Goal: Information Seeking & Learning: Learn about a topic

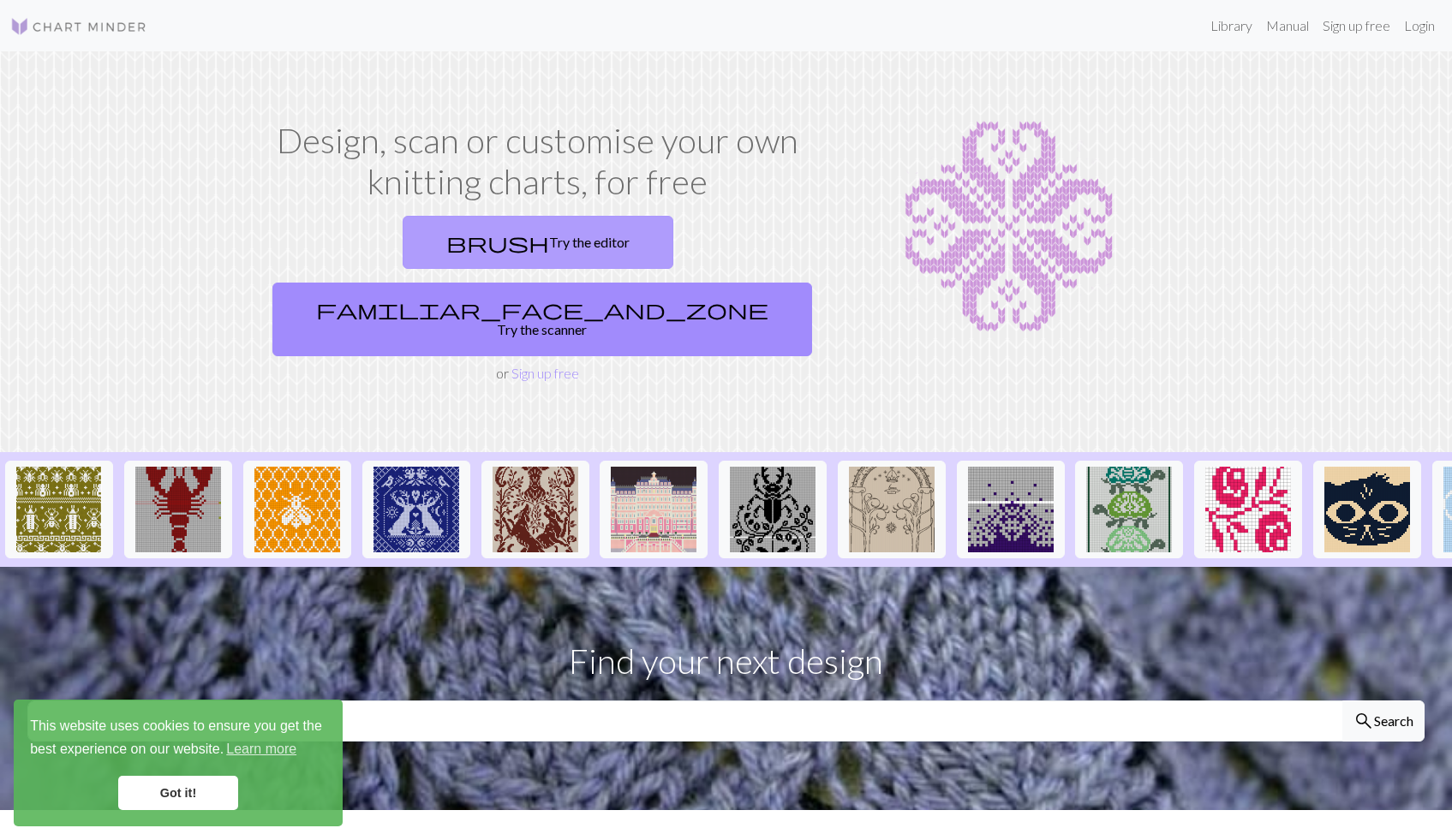
click at [421, 254] on link "brush Try the editor" at bounding box center [538, 242] width 270 height 53
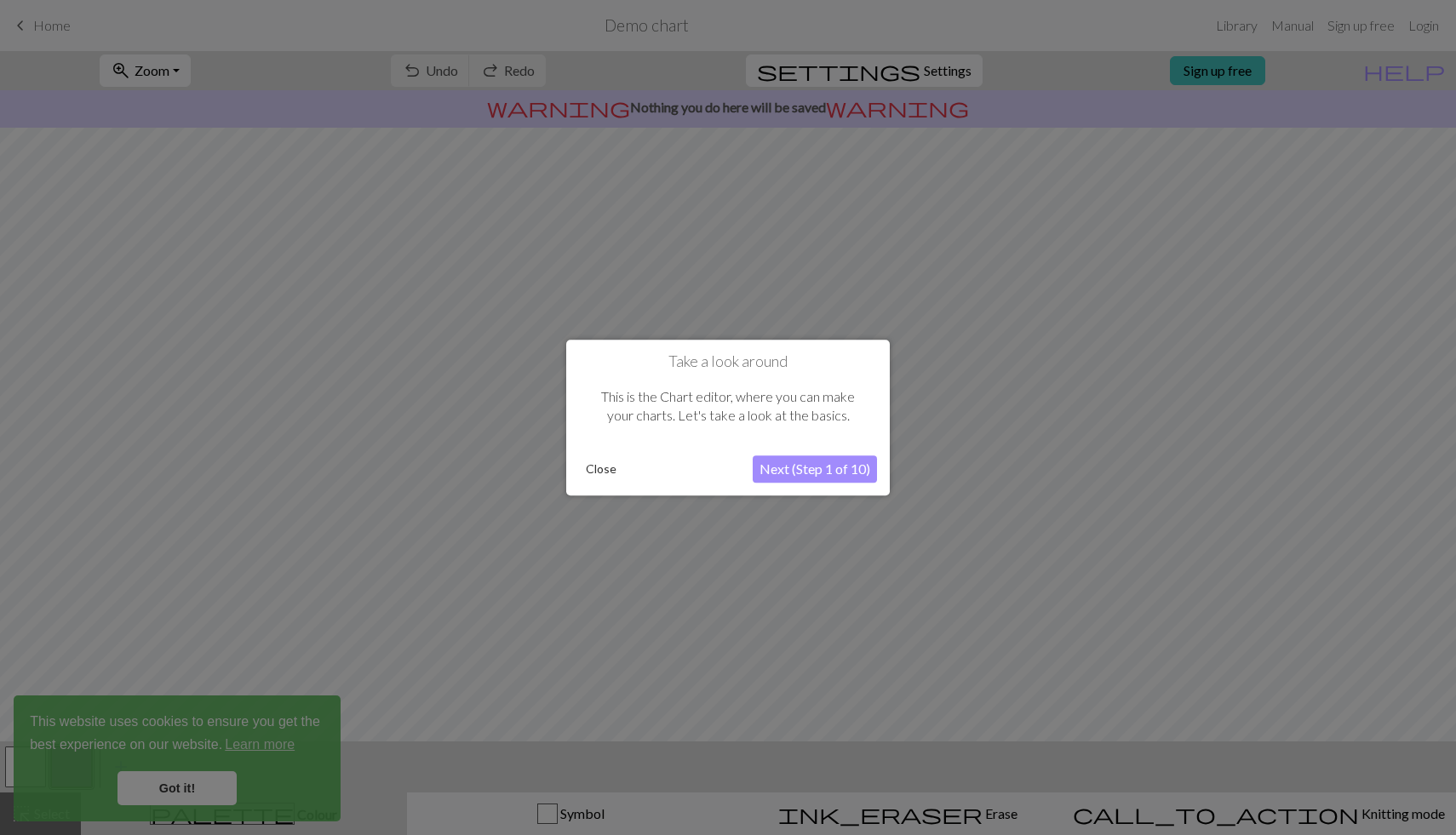
click at [792, 473] on button "Next (Step 1 of 10)" at bounding box center [814, 469] width 125 height 27
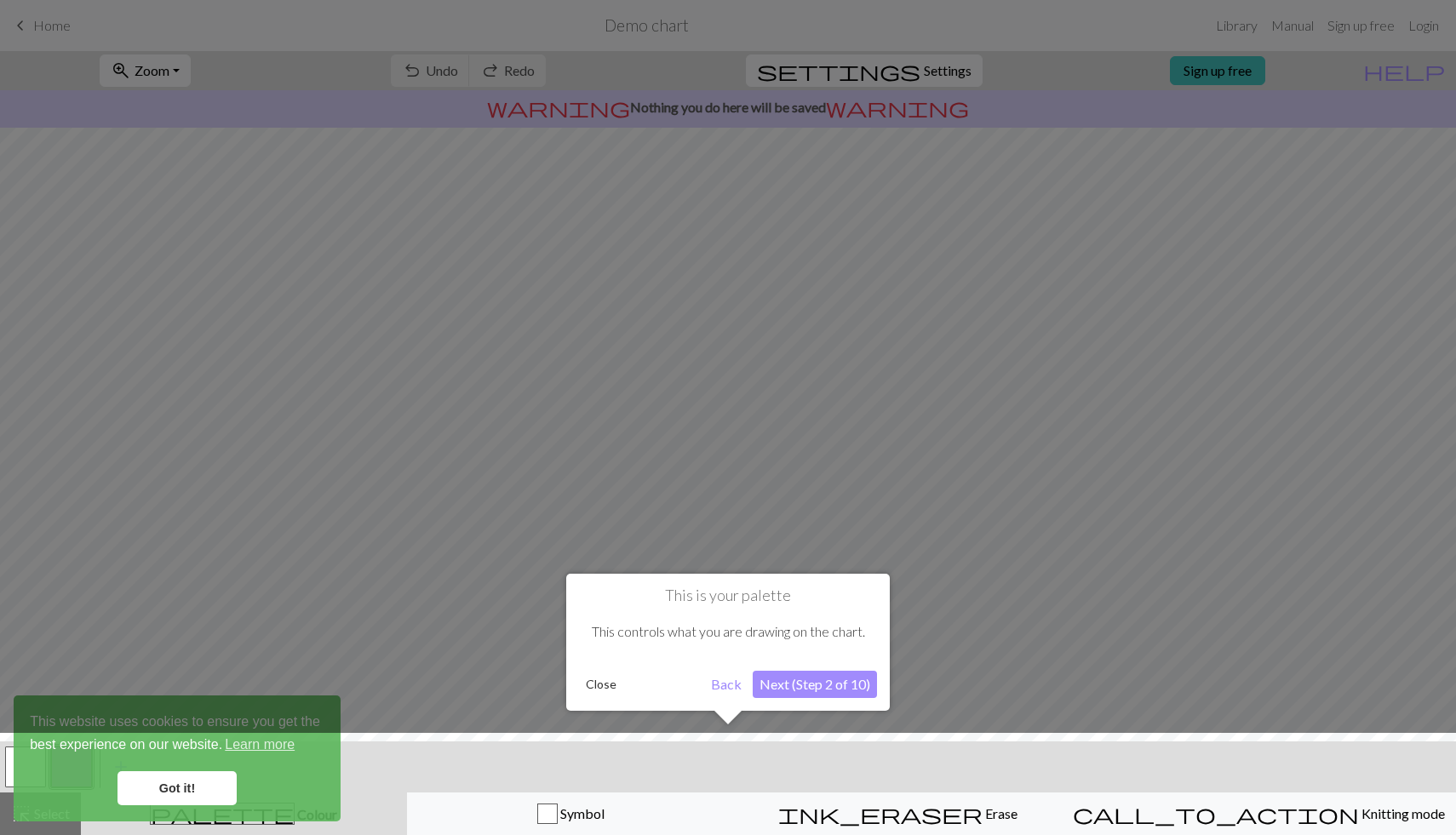
click at [846, 688] on button "Next (Step 2 of 10)" at bounding box center [814, 684] width 125 height 27
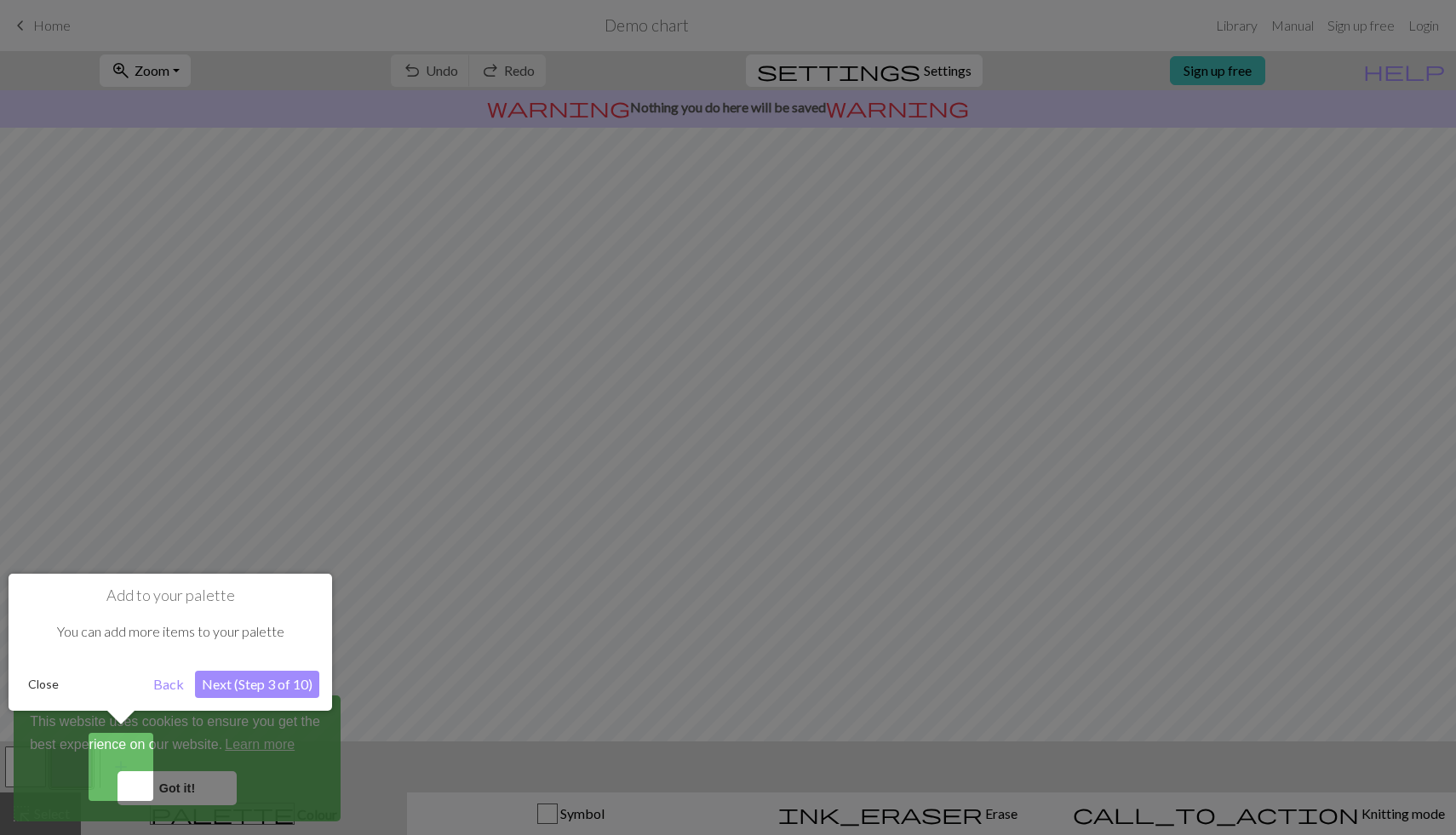
click at [258, 689] on button "Next (Step 3 of 10)" at bounding box center [257, 684] width 125 height 27
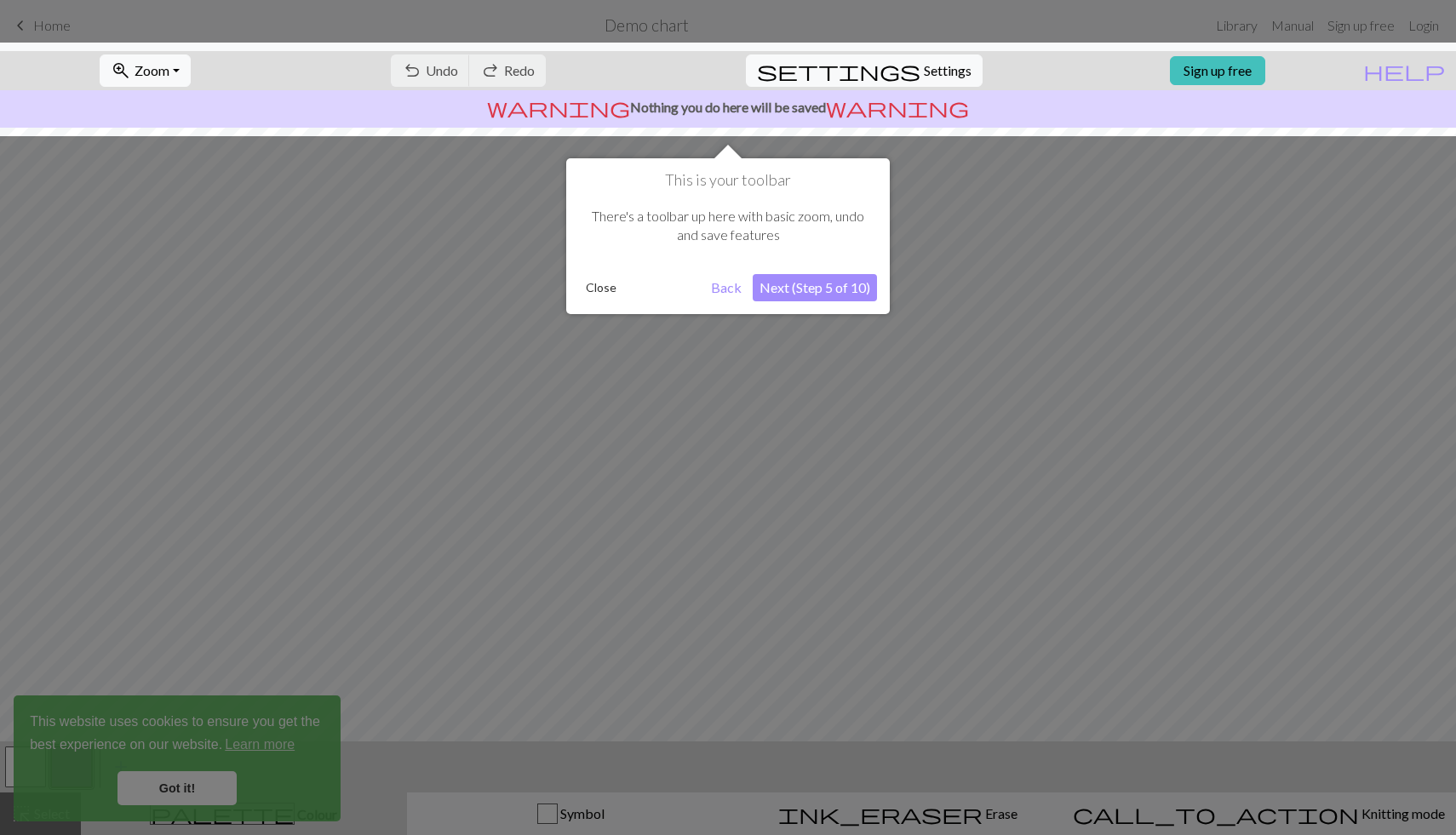
click at [819, 292] on button "Next (Step 5 of 10)" at bounding box center [814, 288] width 125 height 27
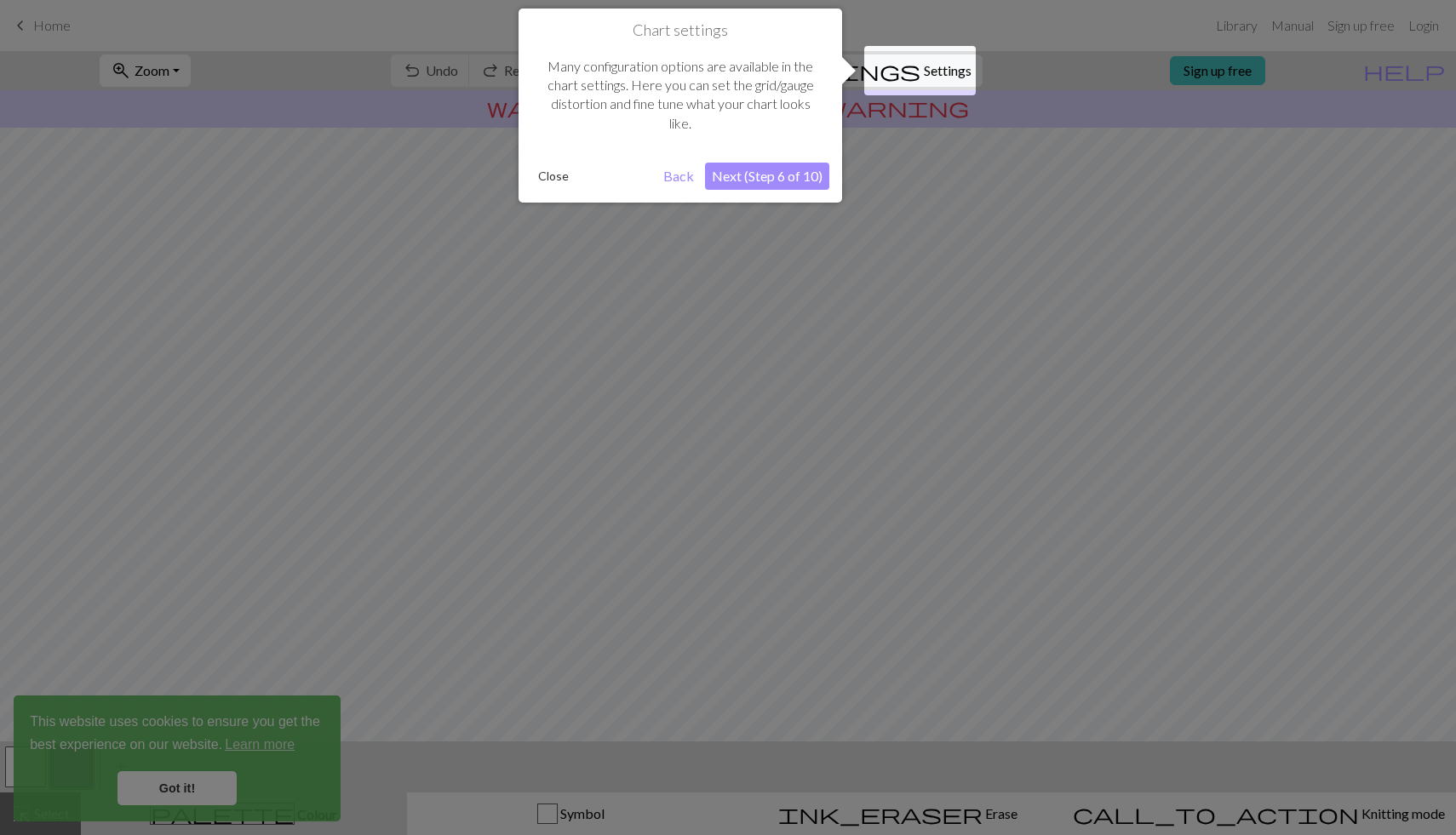
click at [760, 176] on button "Next (Step 6 of 10)" at bounding box center [767, 176] width 125 height 27
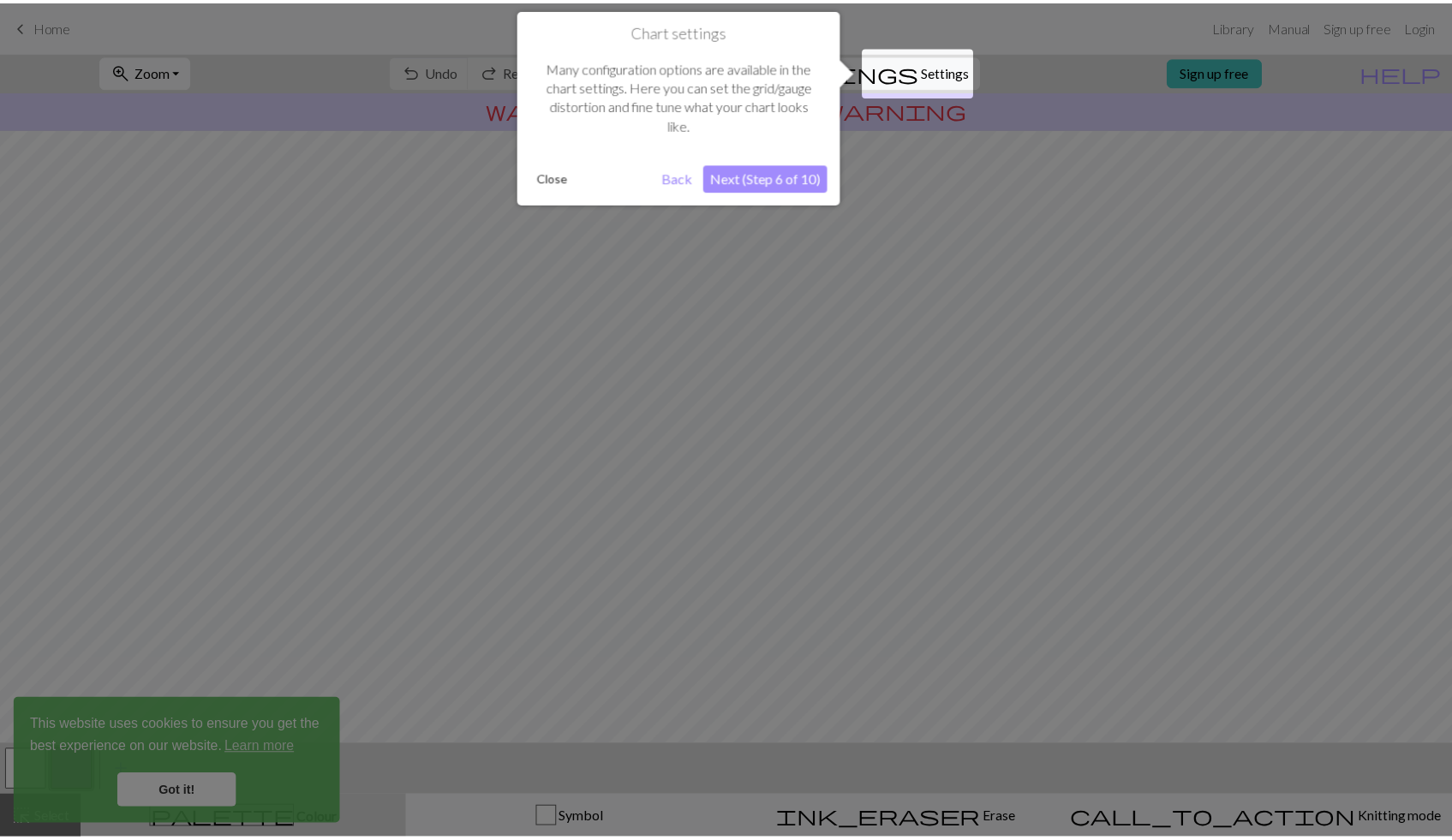
scroll to position [20, 0]
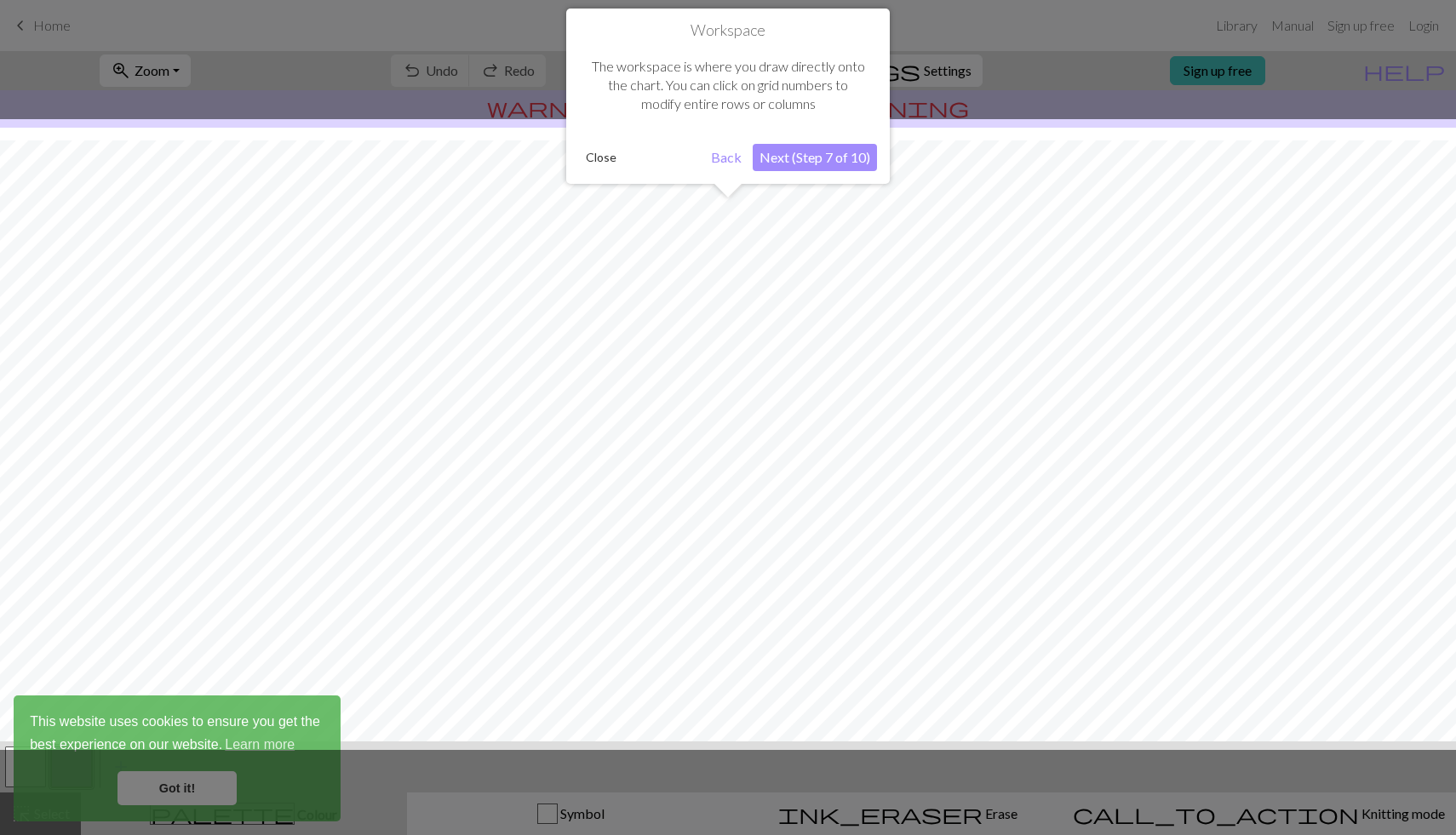
click at [827, 160] on button "Next (Step 7 of 10)" at bounding box center [814, 158] width 125 height 27
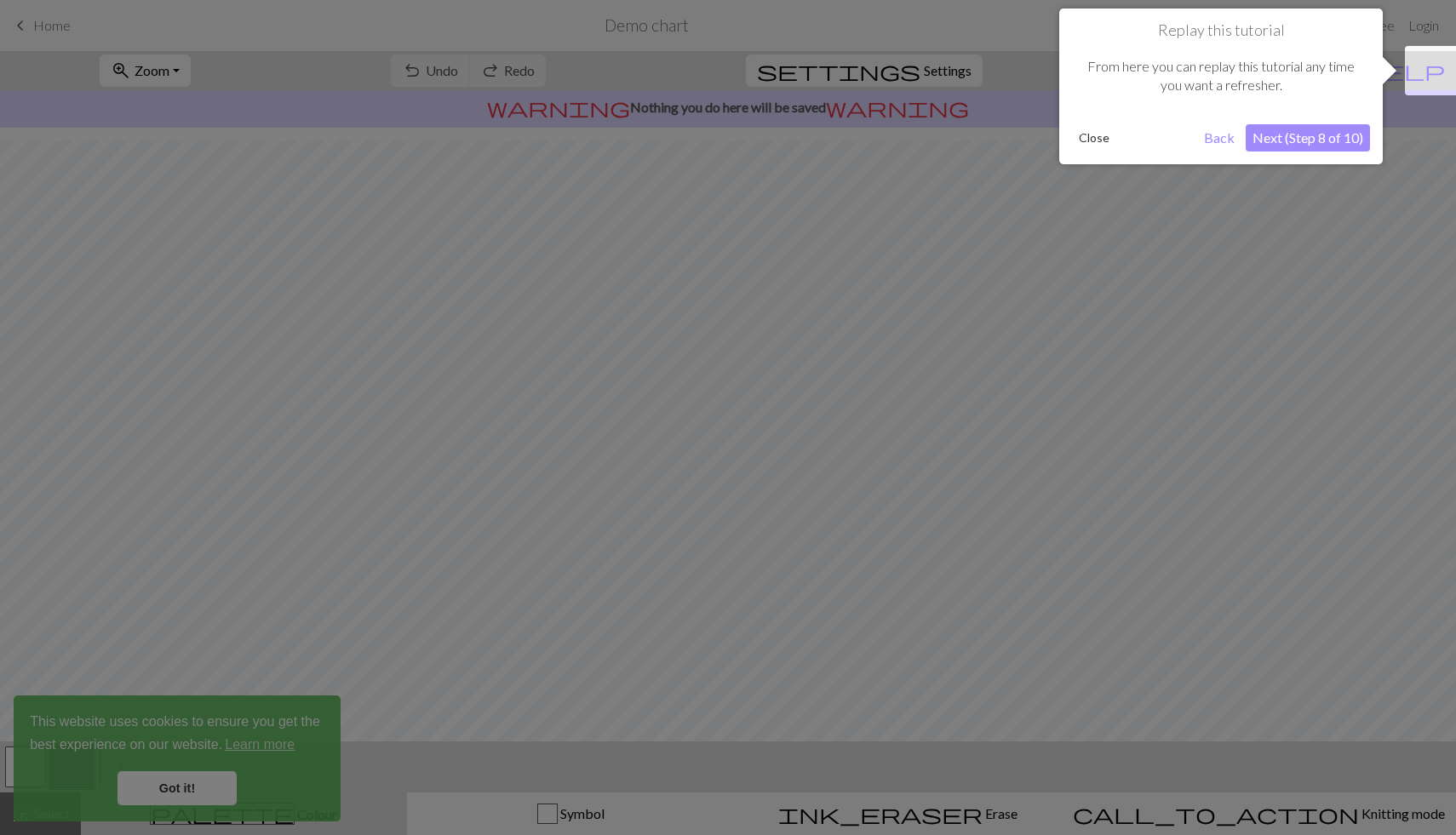
click at [1291, 139] on button "Next (Step 8 of 10)" at bounding box center [1307, 138] width 125 height 27
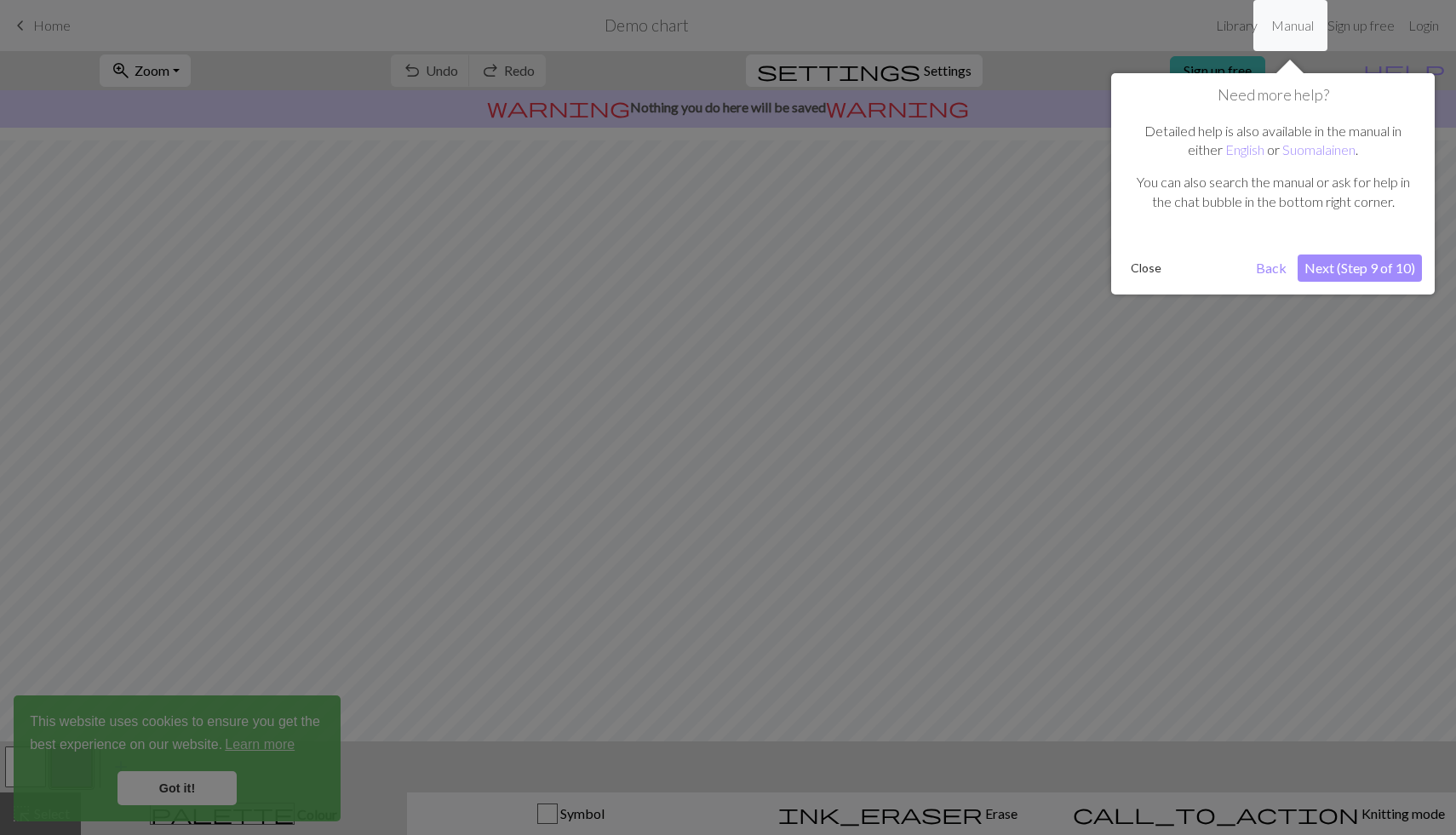
click at [1339, 264] on button "Next (Step 9 of 10)" at bounding box center [1359, 268] width 125 height 27
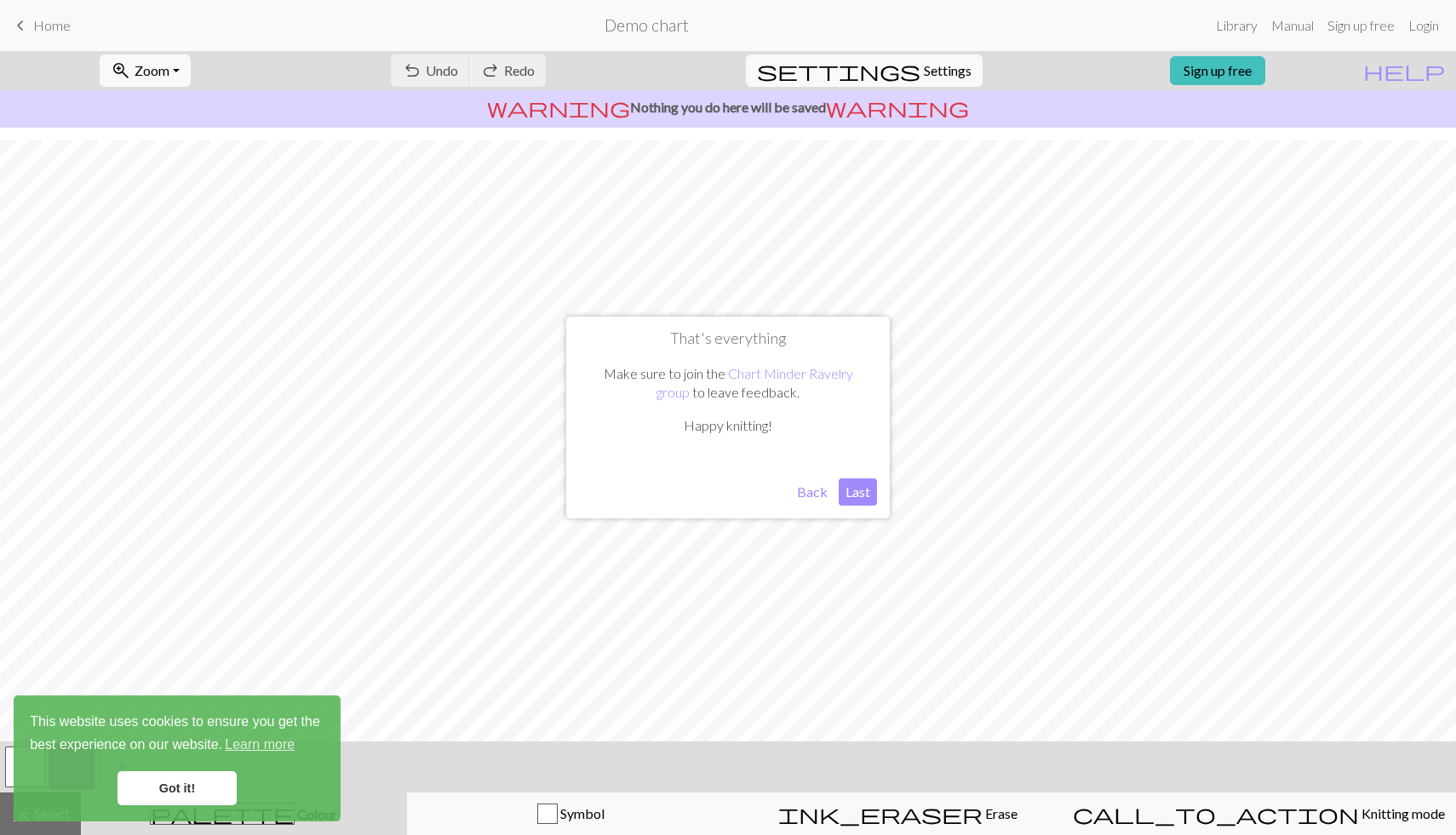
click at [854, 497] on button "Last" at bounding box center [858, 492] width 39 height 27
click at [56, 23] on span "Home" at bounding box center [51, 25] width 38 height 16
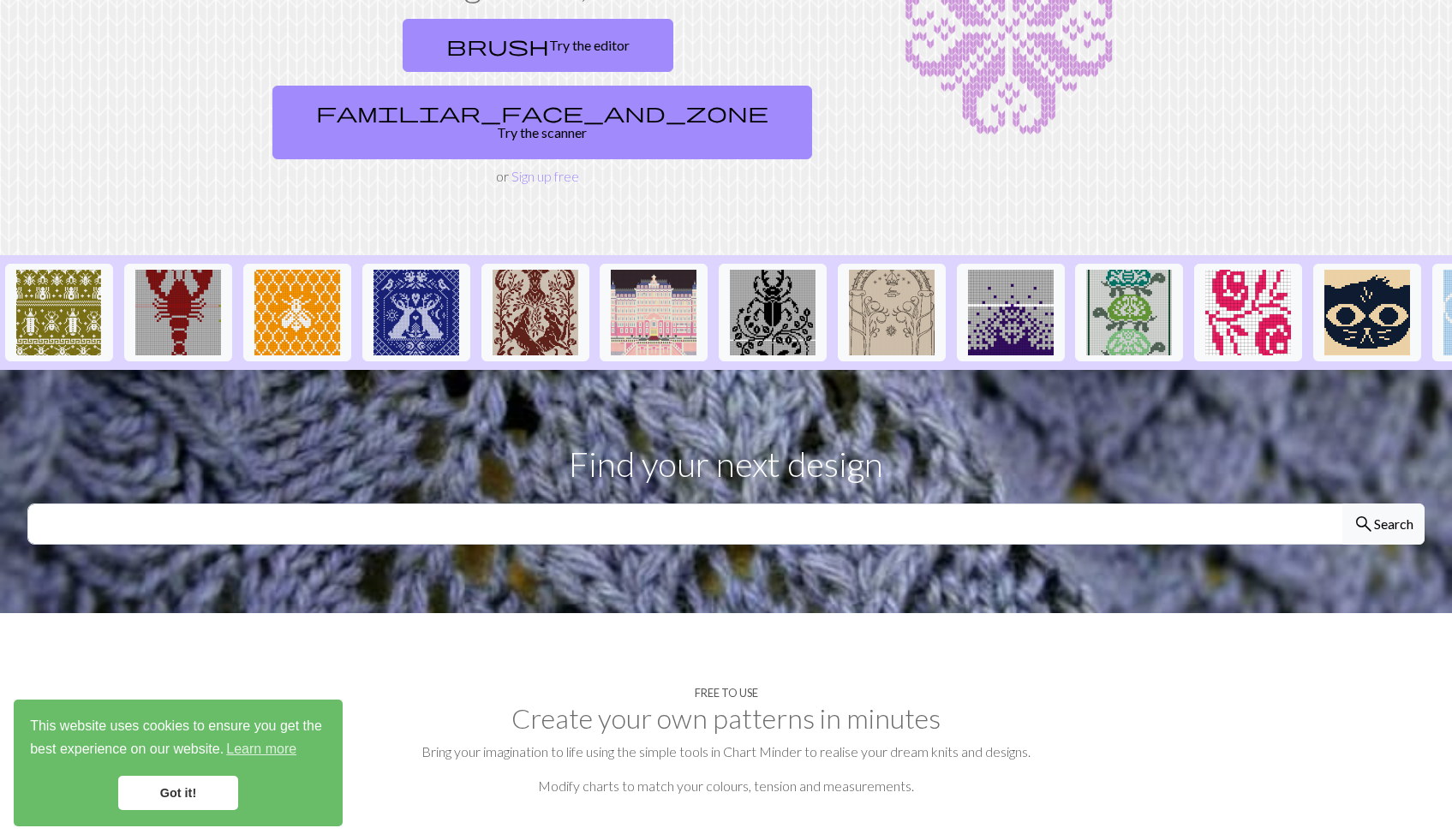
scroll to position [345, 0]
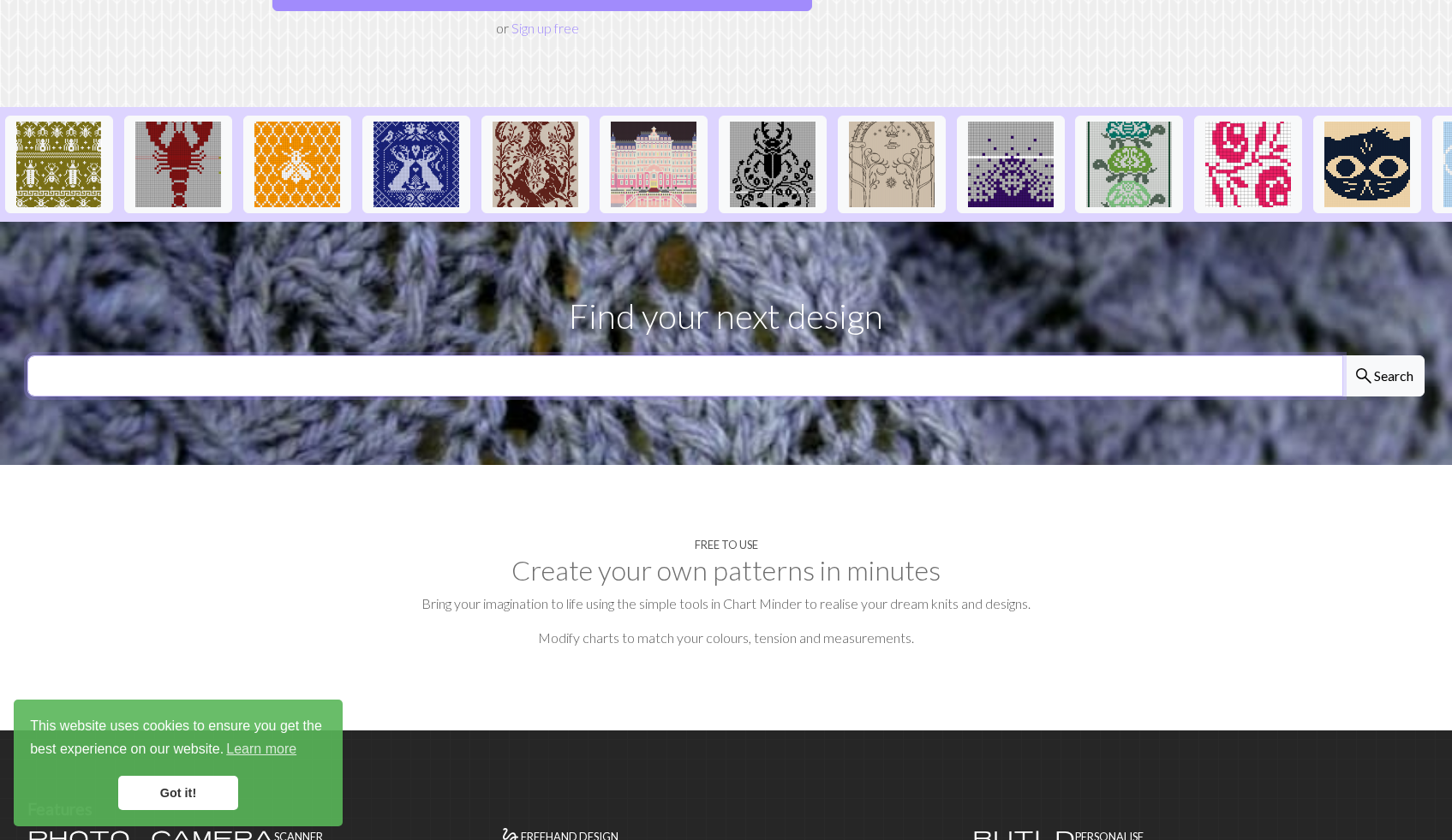
click at [775, 355] on input "text" at bounding box center [685, 375] width 1316 height 41
type input "deer"
click at [1342, 355] on button "search Search" at bounding box center [1383, 375] width 83 height 41
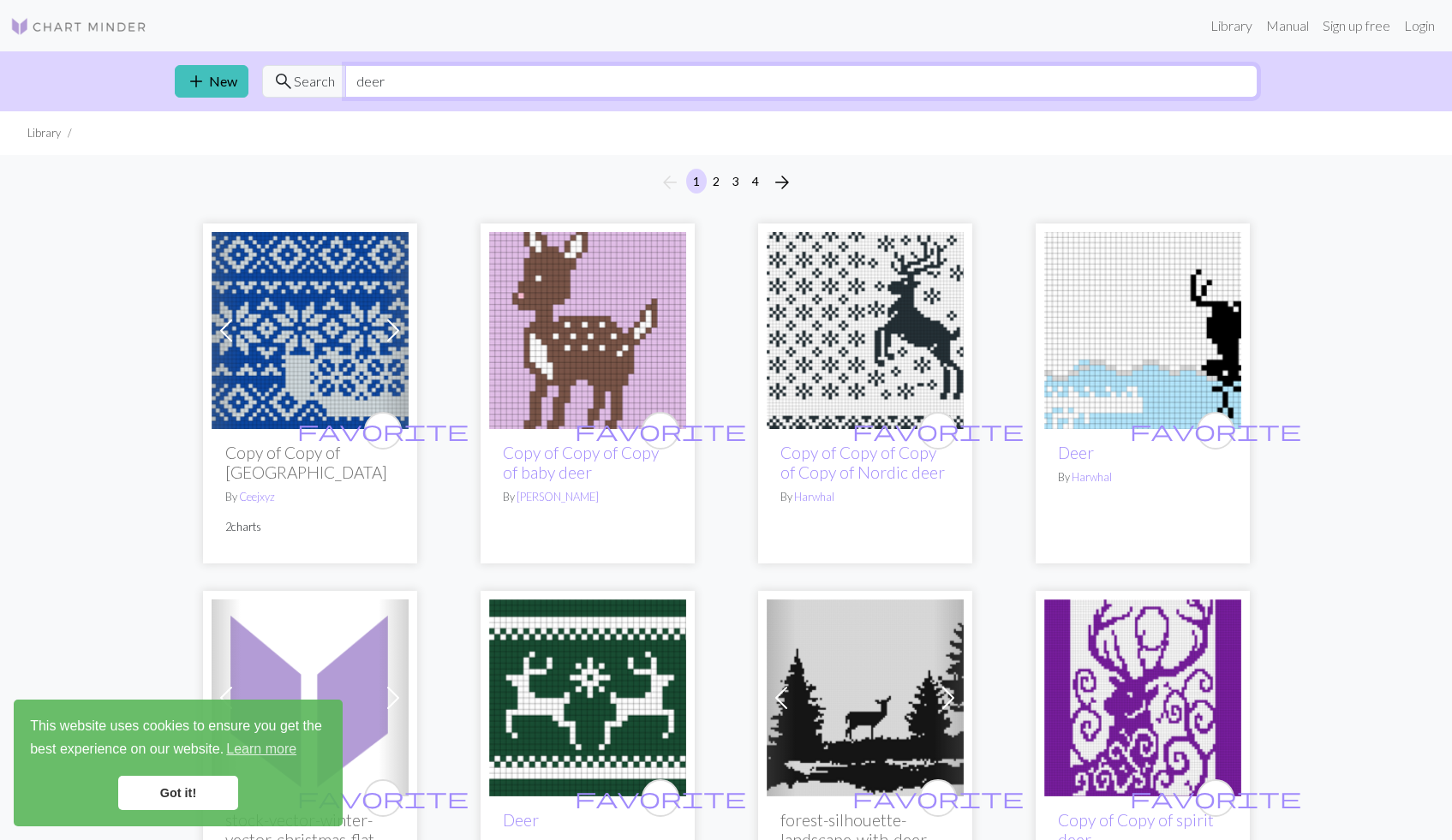
drag, startPoint x: 403, startPoint y: 83, endPoint x: 341, endPoint y: 84, distance: 62.0
click at [341, 84] on div "search Search deer" at bounding box center [759, 81] width 995 height 32
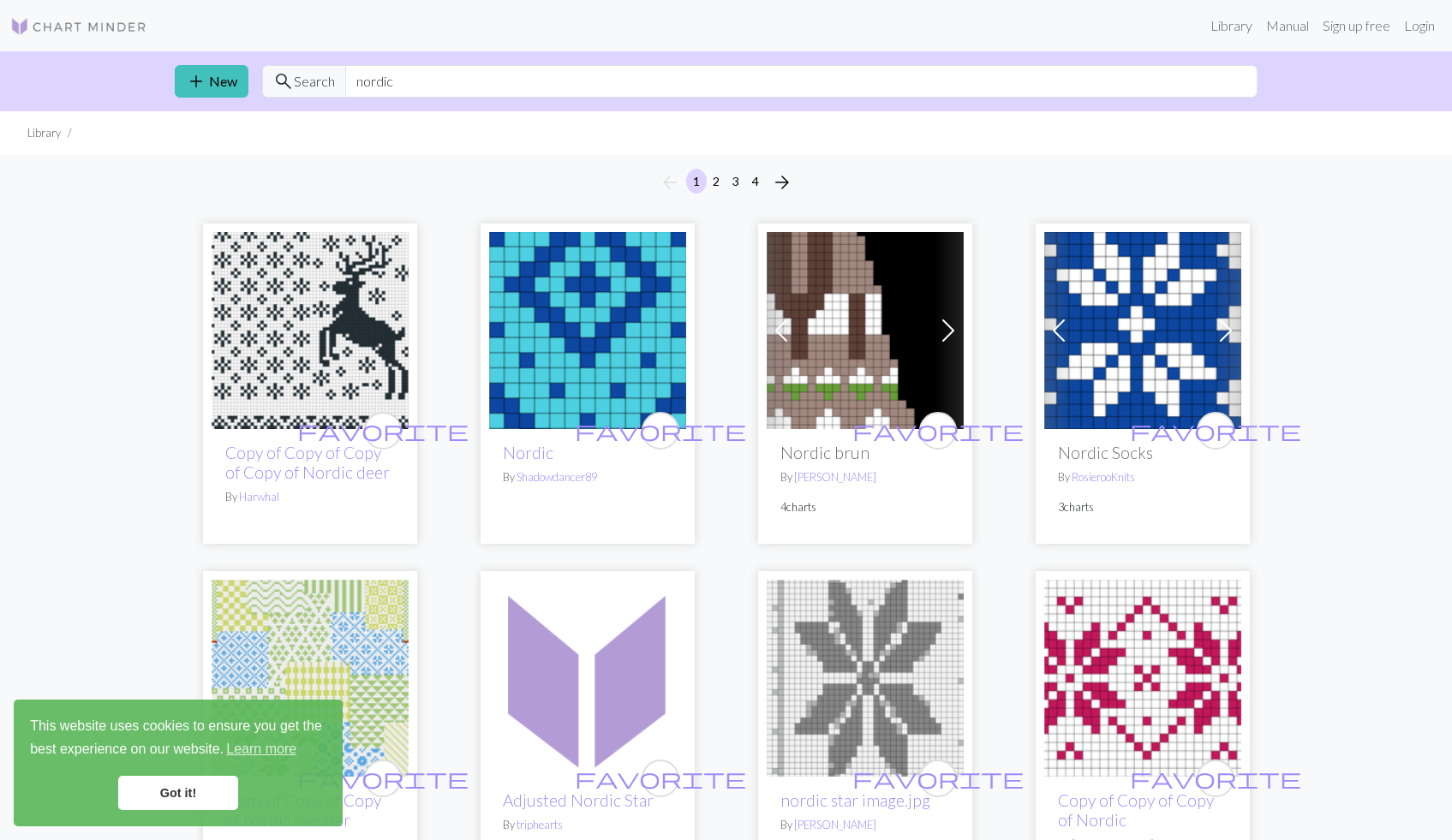
click at [951, 333] on span at bounding box center [948, 331] width 27 height 27
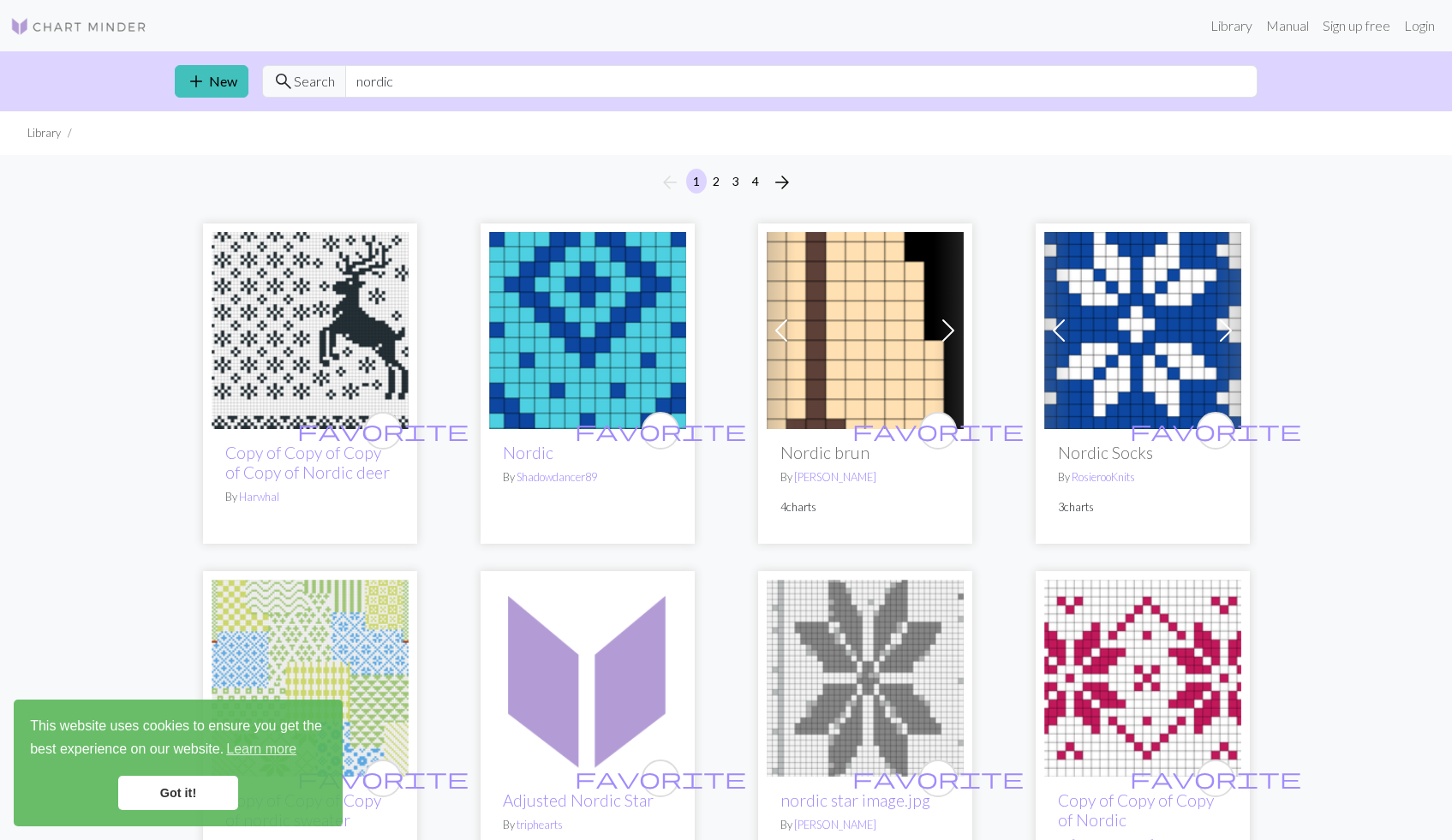
click at [951, 333] on span at bounding box center [948, 331] width 27 height 27
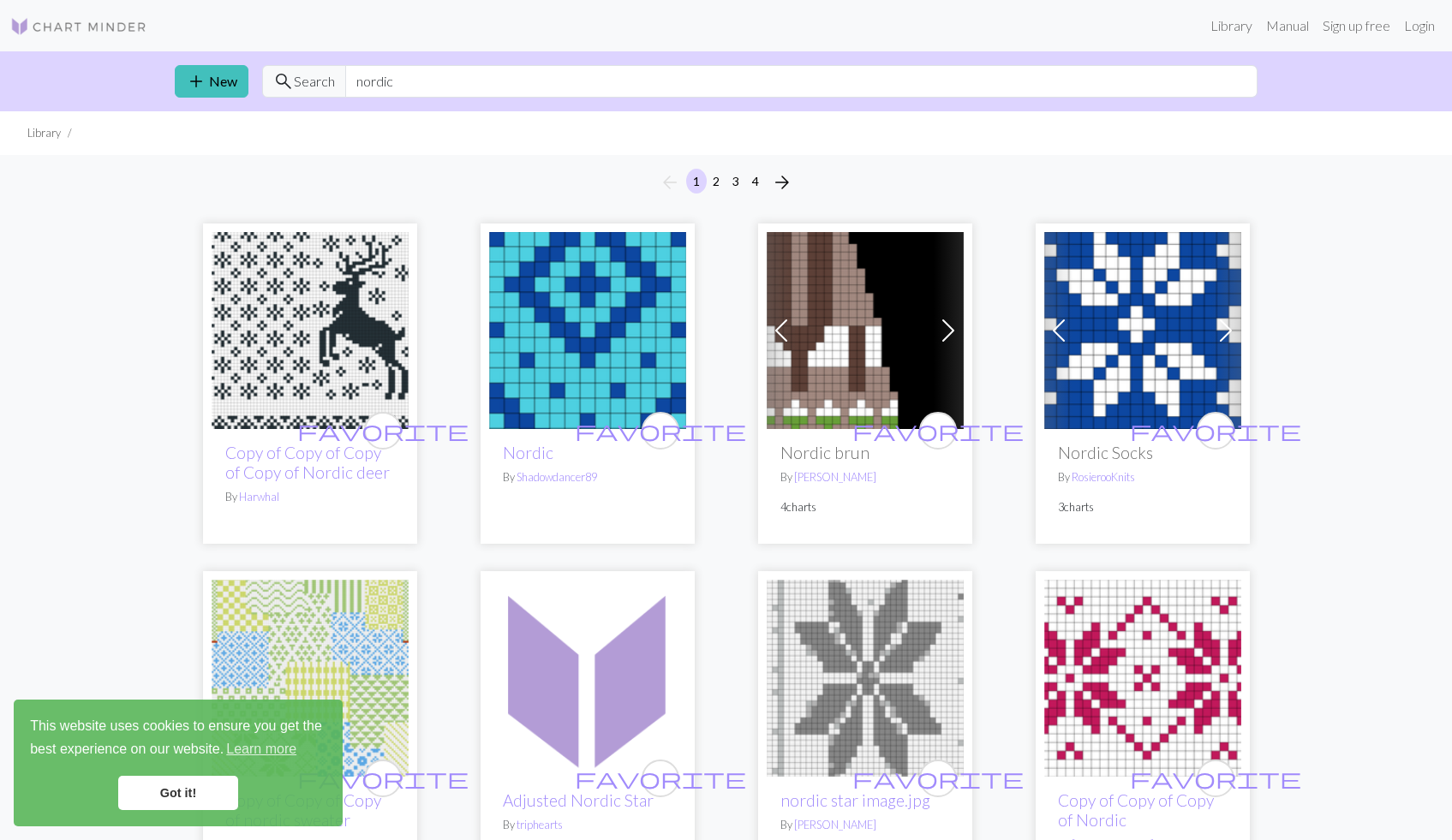
click at [951, 333] on span at bounding box center [948, 331] width 27 height 27
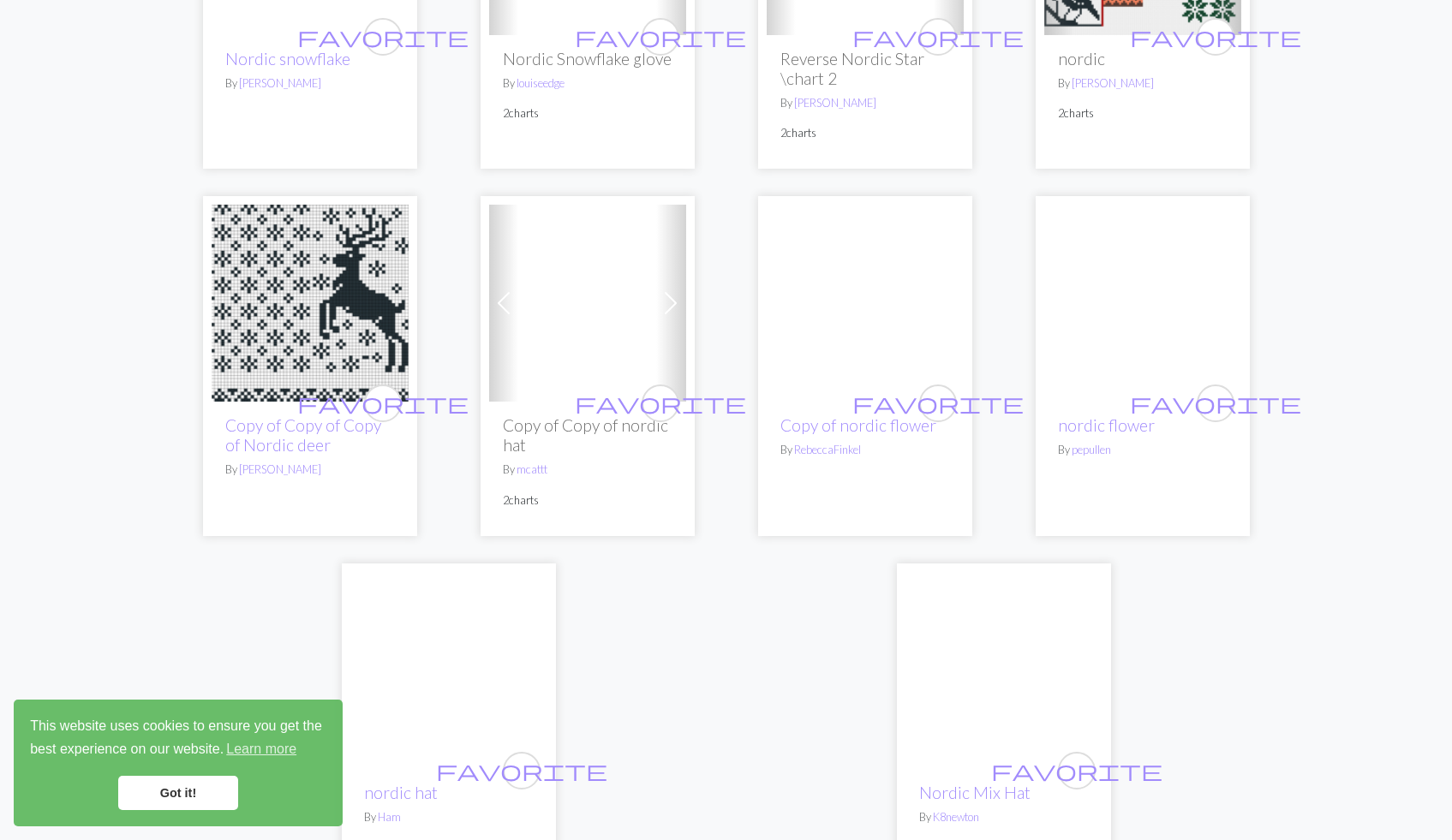
scroll to position [4215, 0]
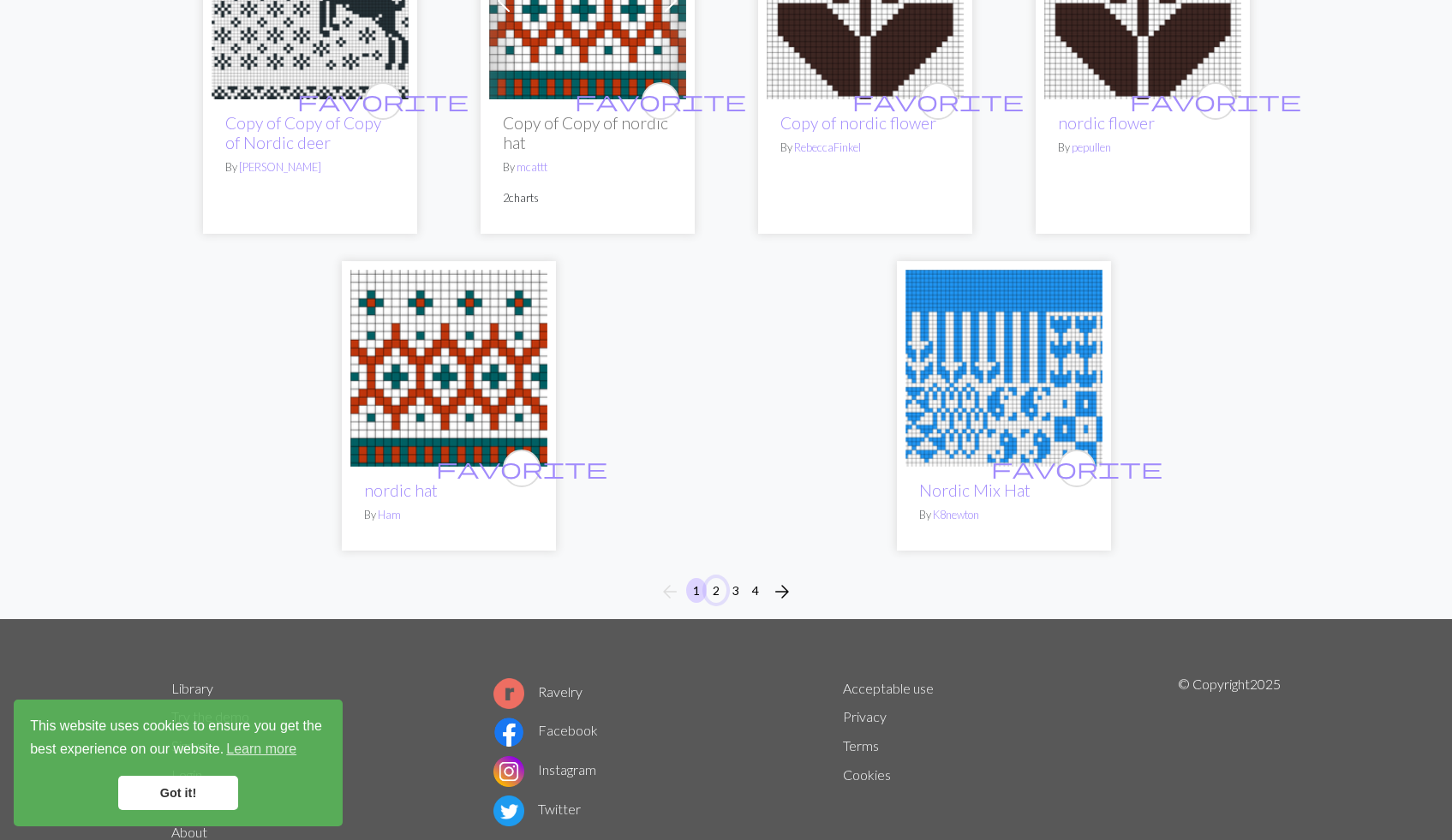
click at [717, 578] on button "2" at bounding box center [716, 590] width 20 height 25
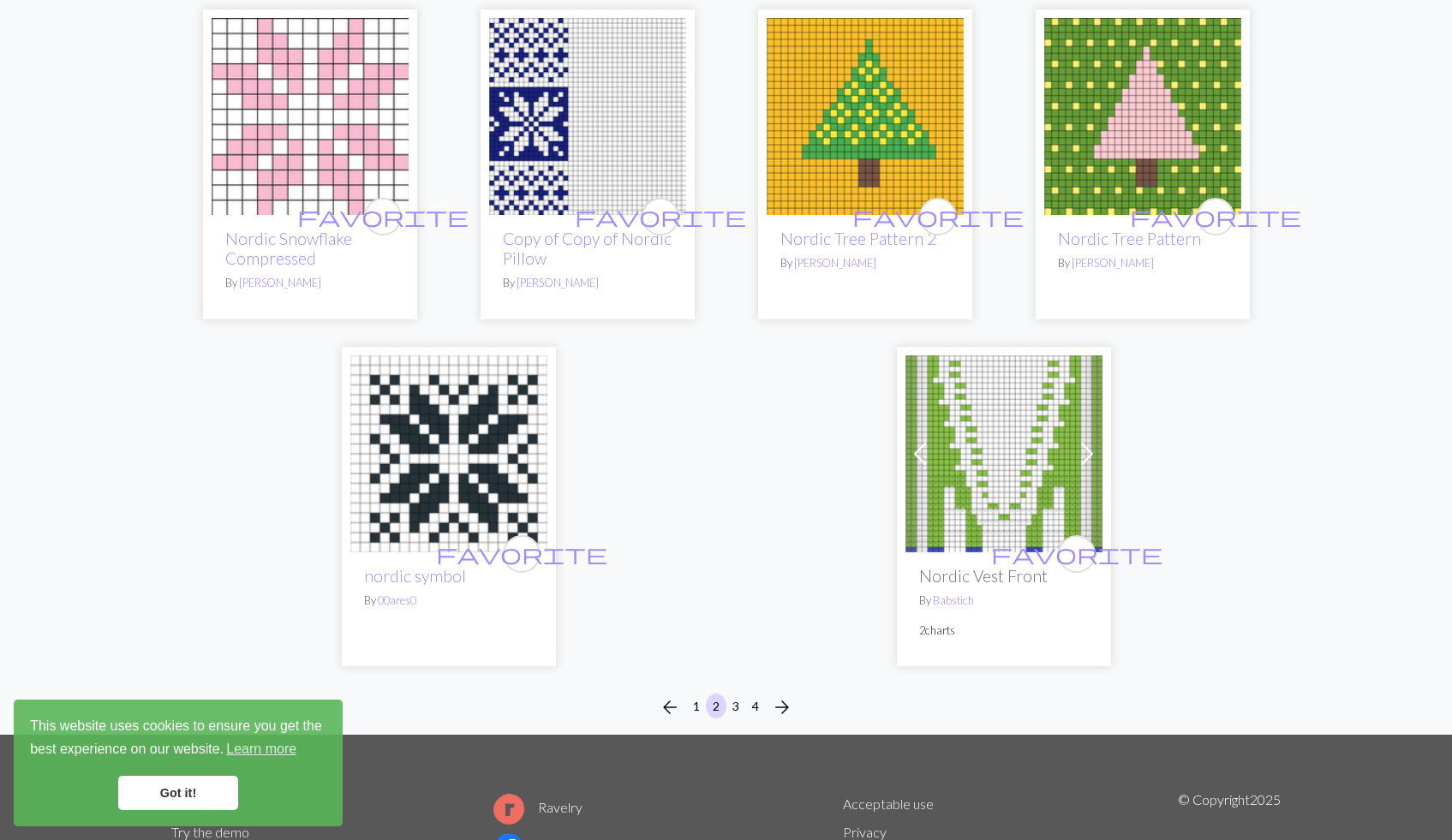
scroll to position [4126, 0]
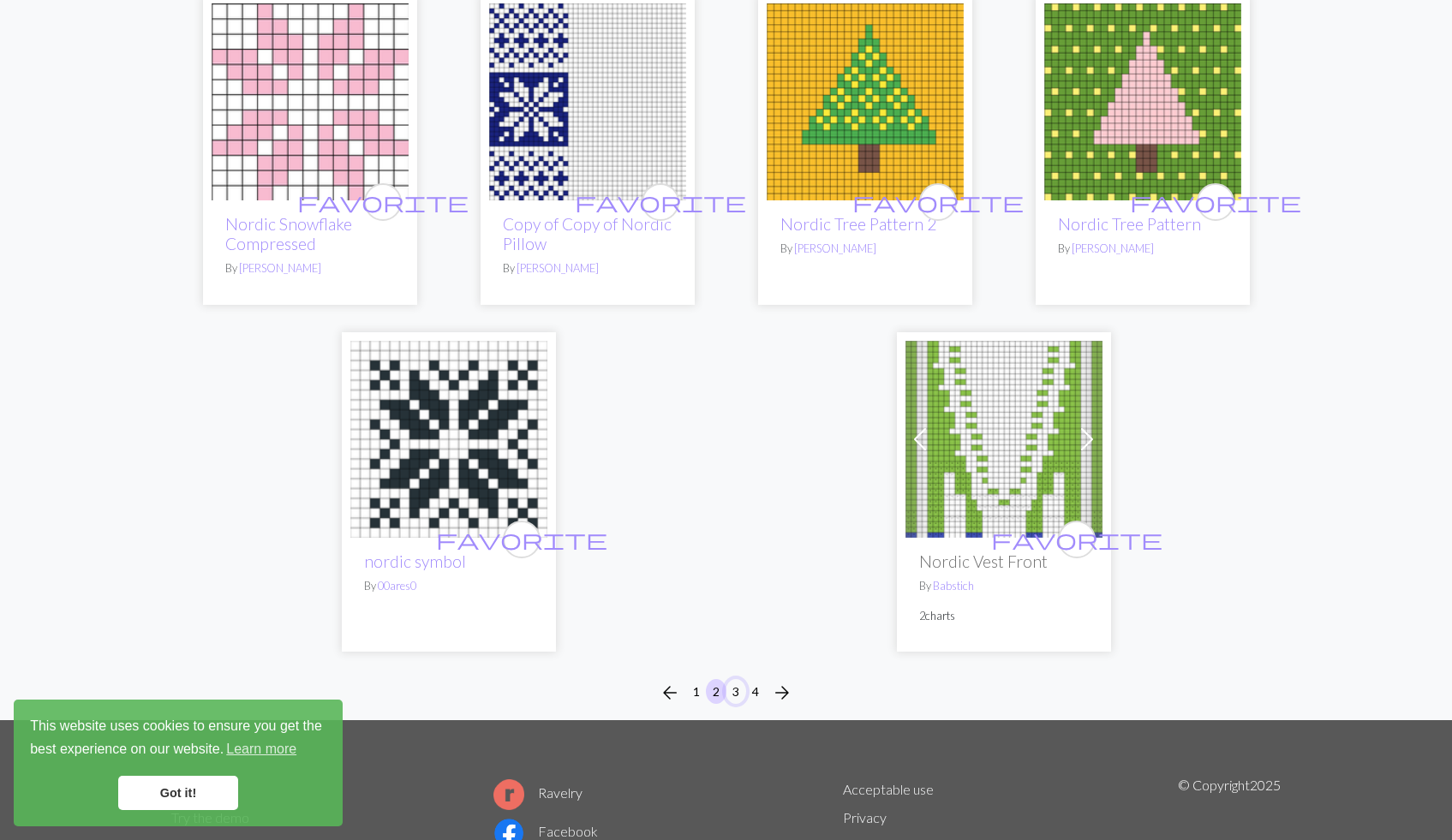
click at [734, 679] on button "3" at bounding box center [735, 691] width 20 height 25
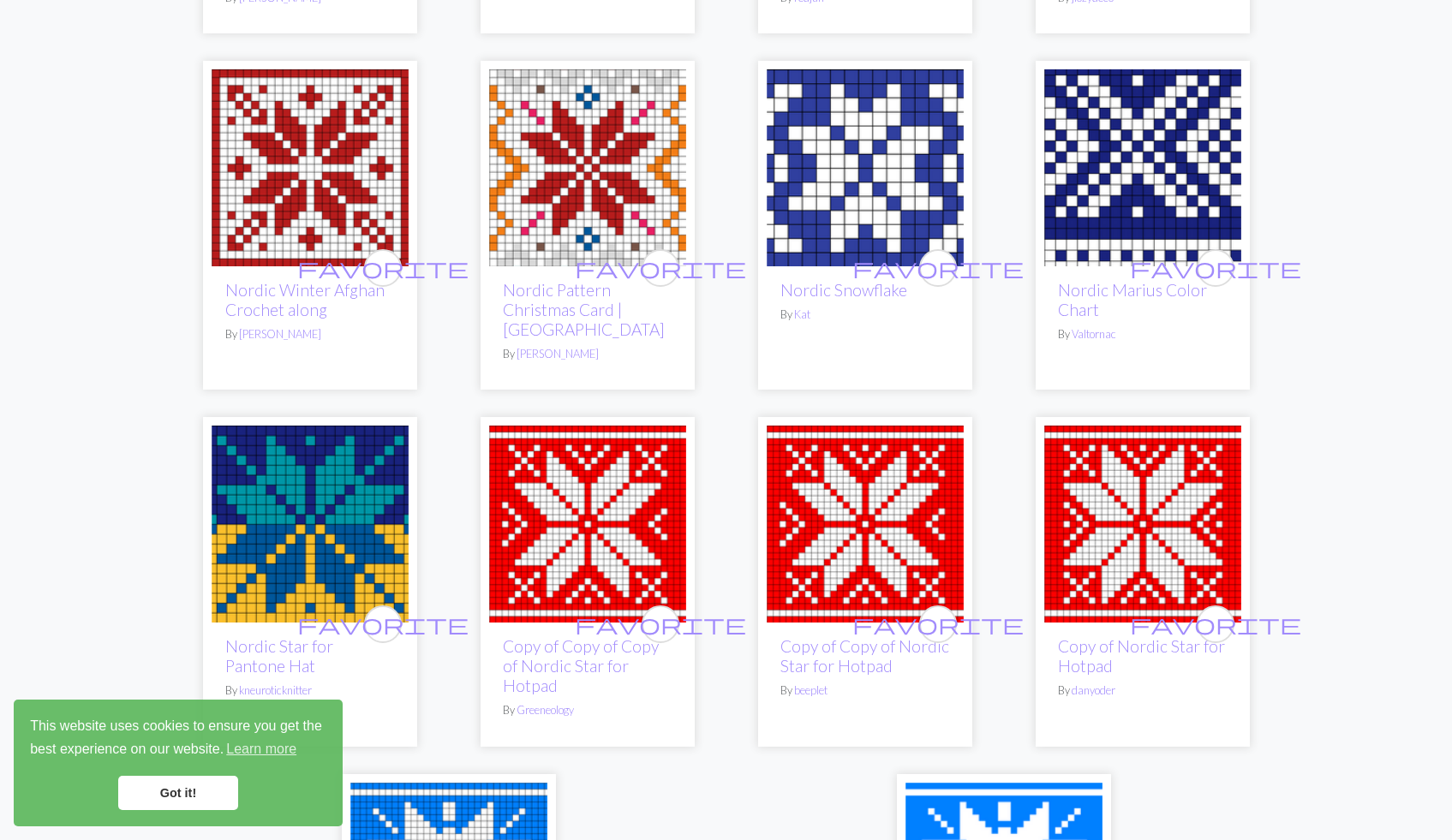
scroll to position [4102, 0]
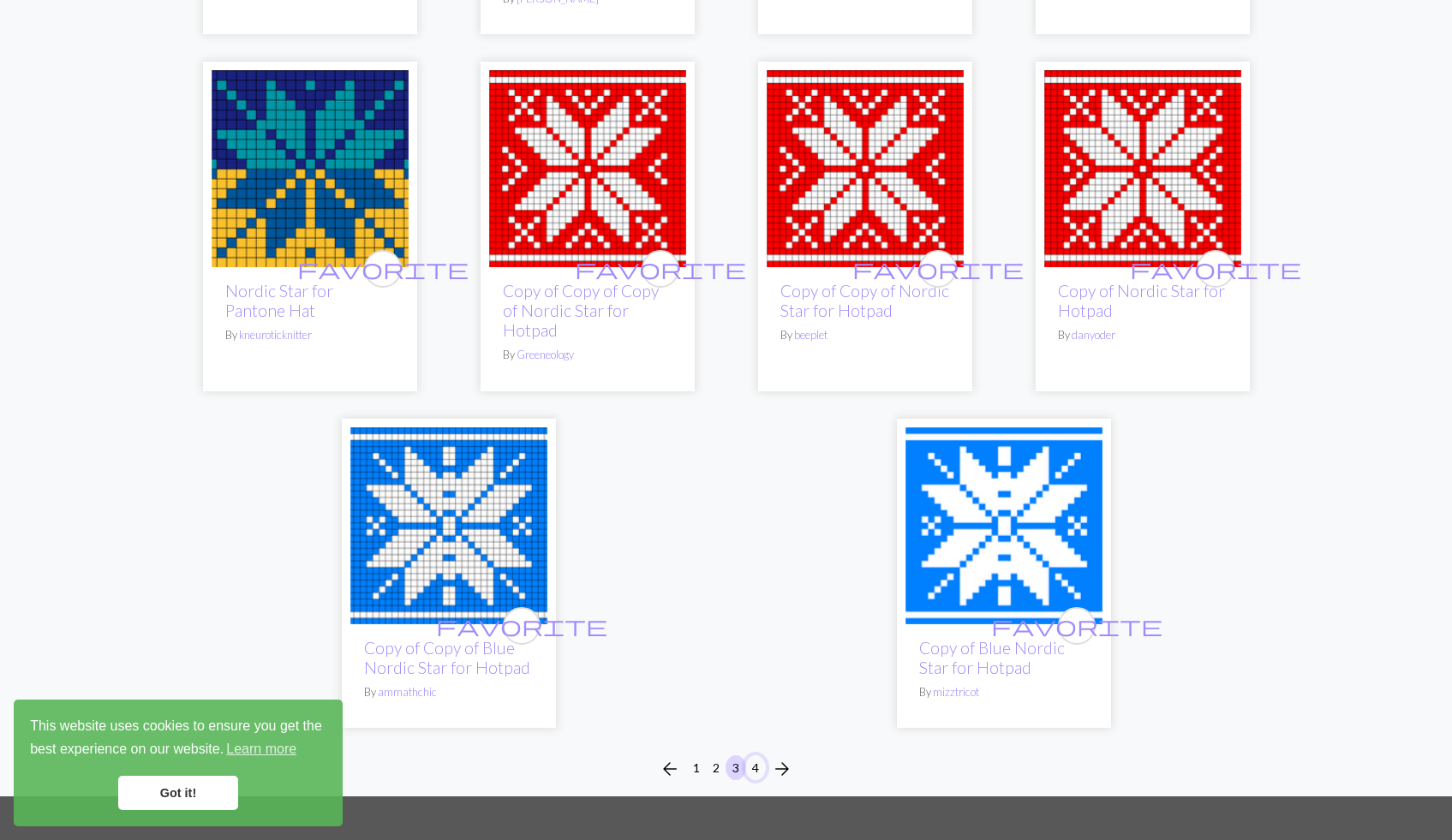
click at [761, 755] on button "4" at bounding box center [755, 768] width 20 height 25
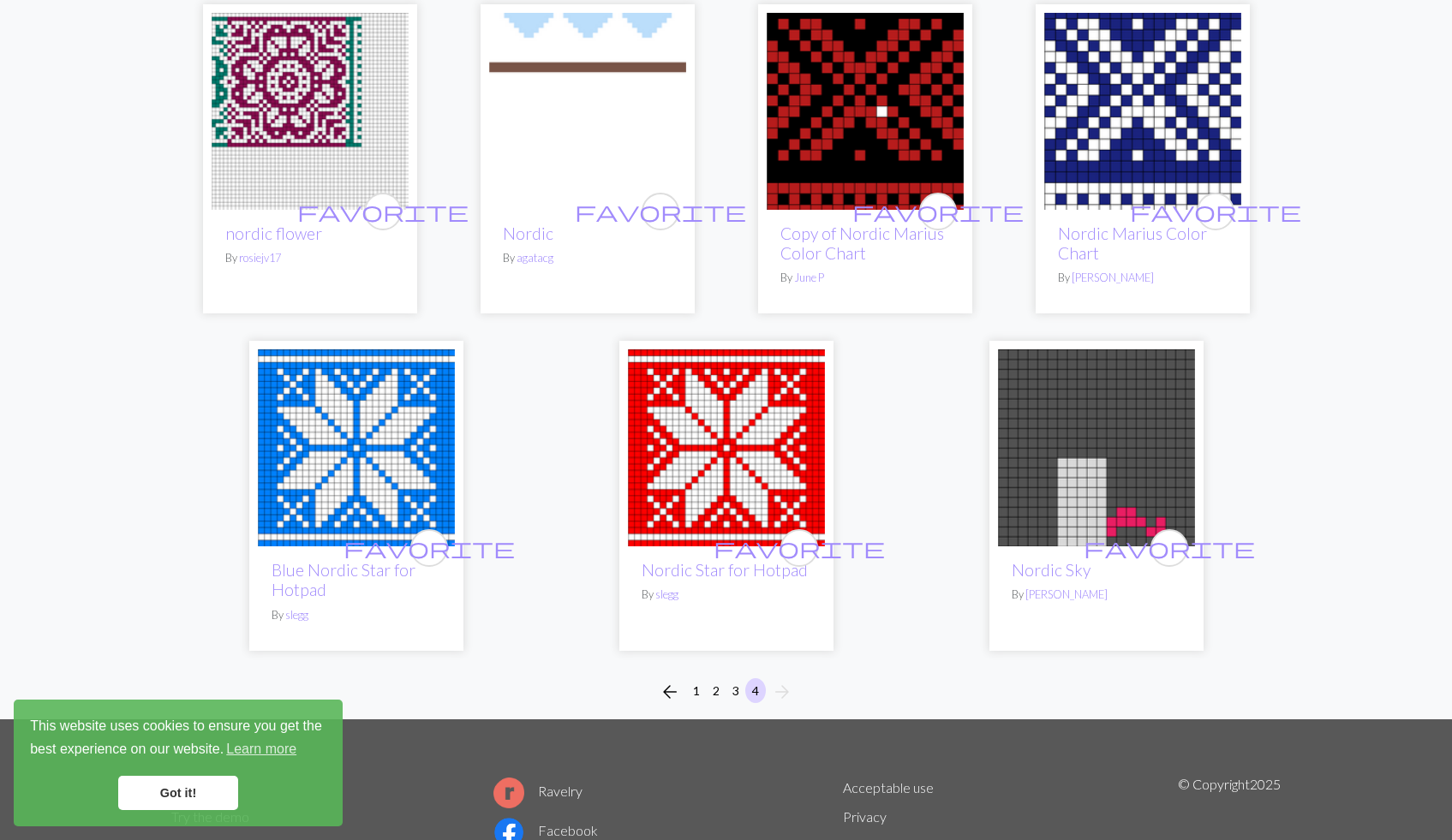
scroll to position [343, 0]
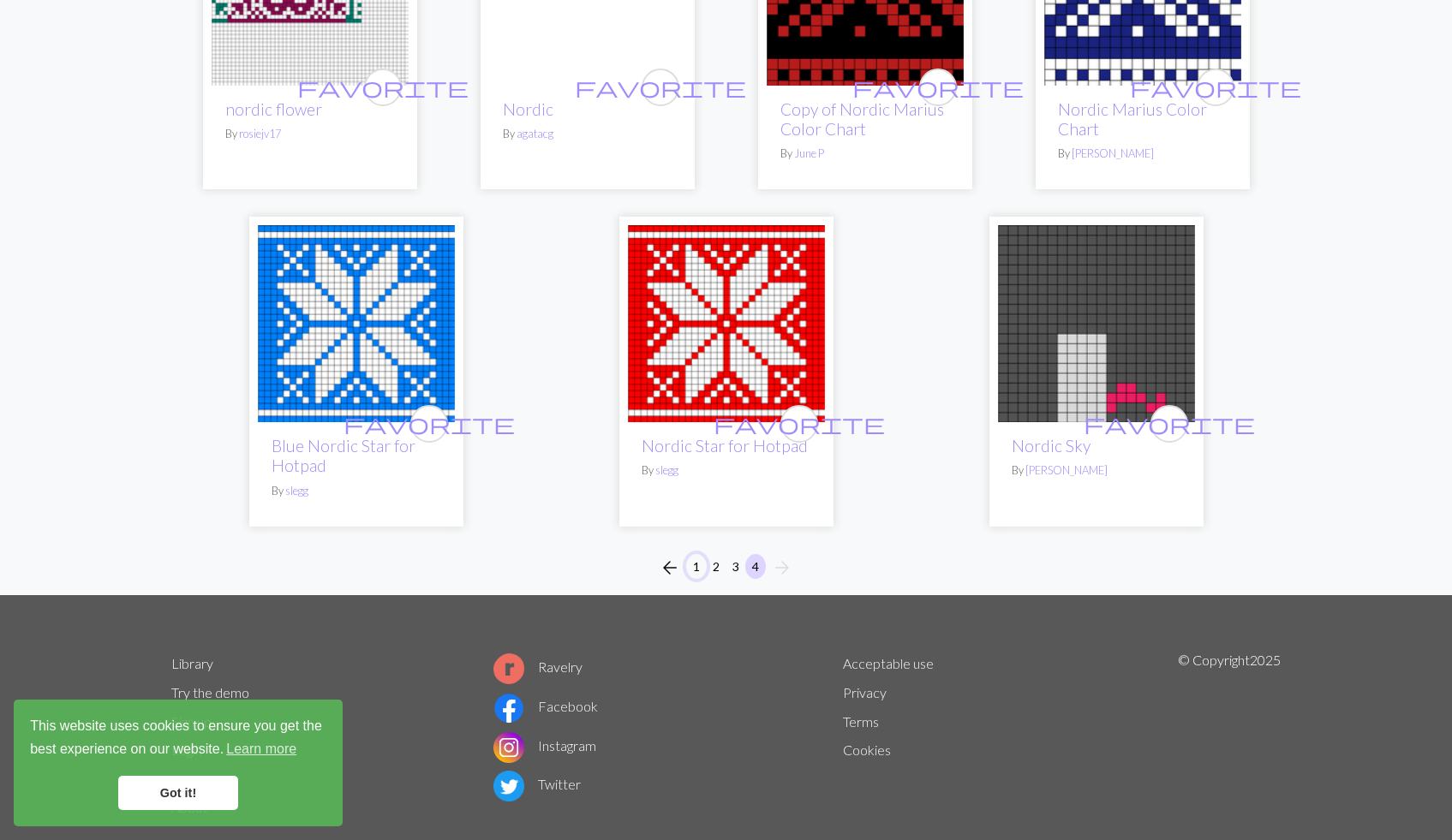
click at [692, 566] on button "1" at bounding box center [695, 567] width 20 height 25
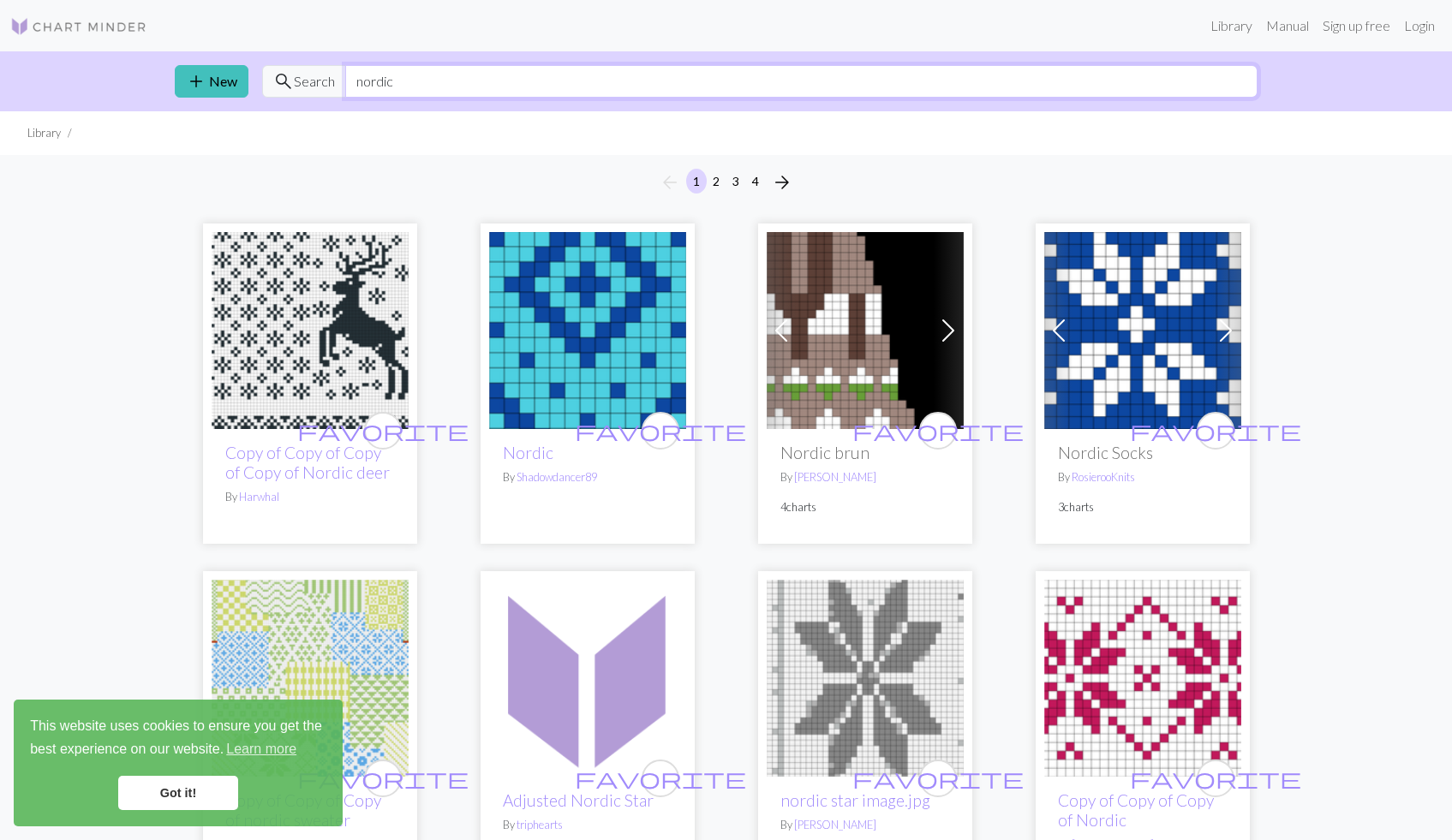
drag, startPoint x: 415, startPoint y: 68, endPoint x: 407, endPoint y: 83, distance: 17.0
click at [407, 83] on input "nordic" at bounding box center [801, 81] width 912 height 32
type input "[PERSON_NAME]"
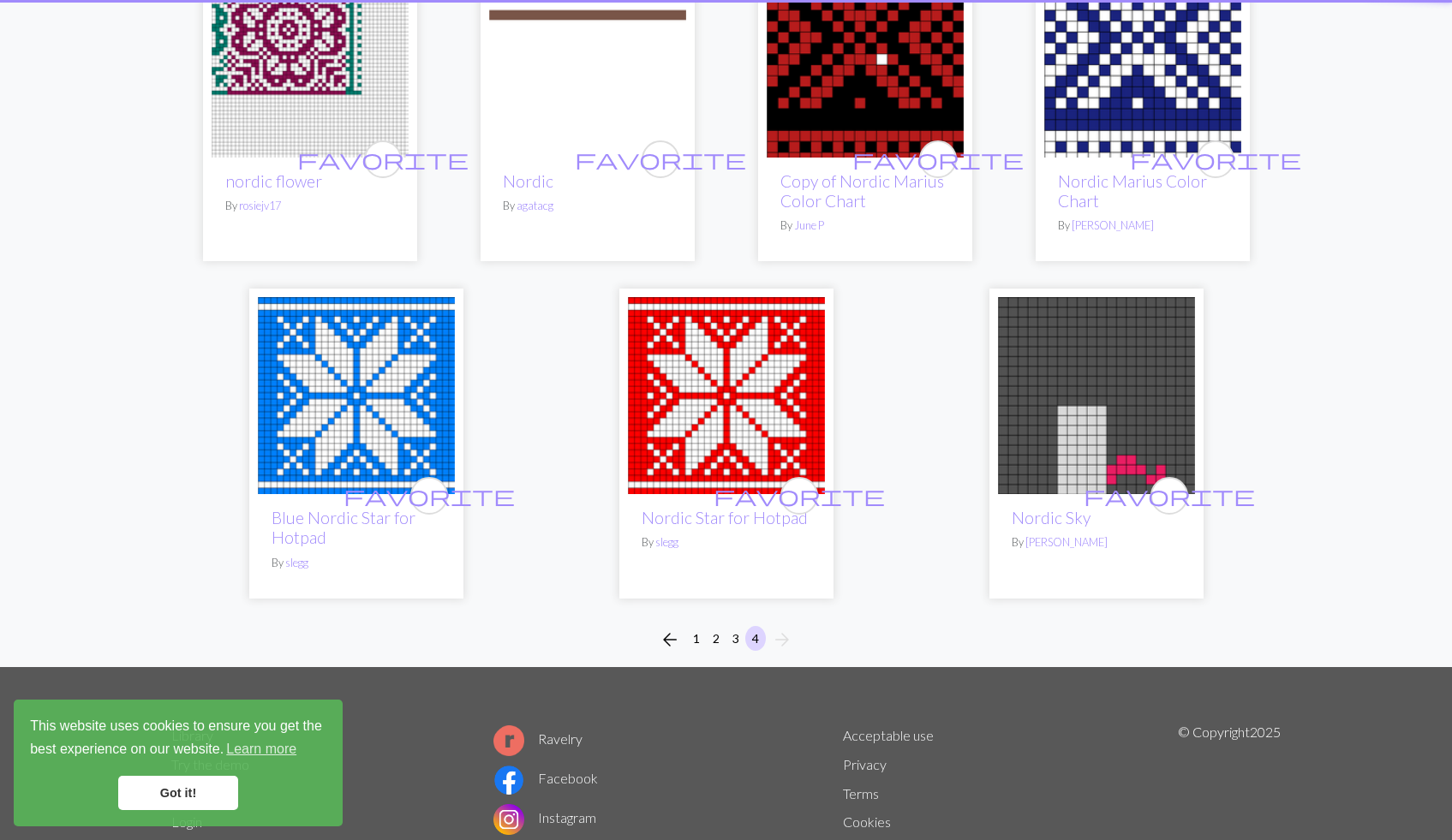
scroll to position [11, 0]
